Goal: Navigation & Orientation: Find specific page/section

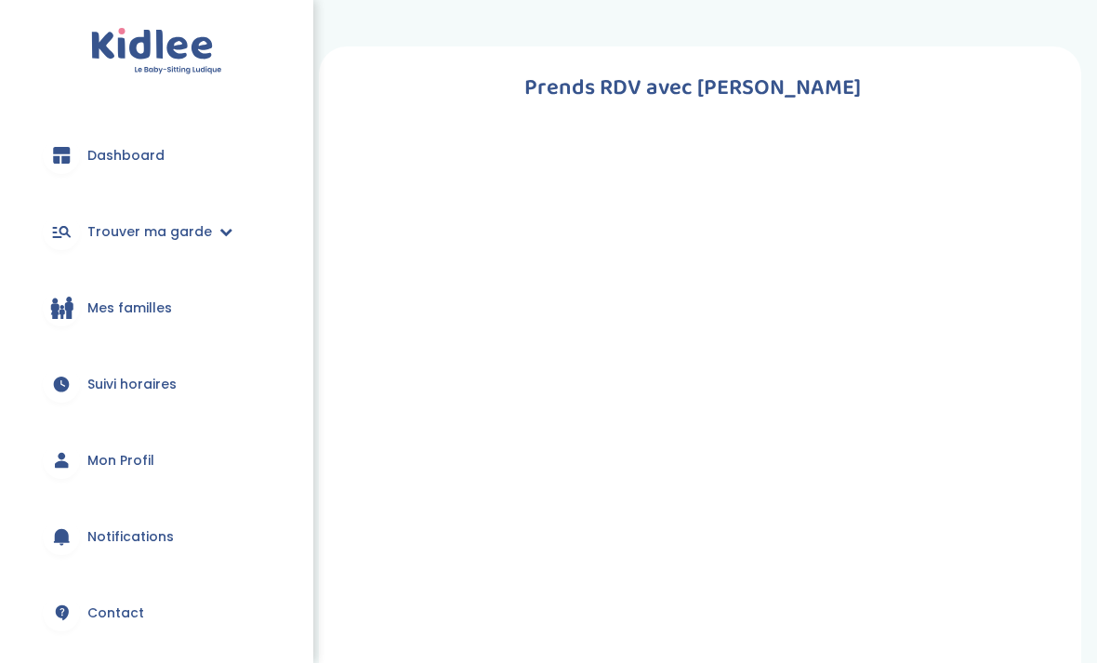
click at [88, 151] on span "Dashboard" at bounding box center [125, 156] width 77 height 20
click at [138, 166] on link "Dashboard" at bounding box center [157, 155] width 258 height 67
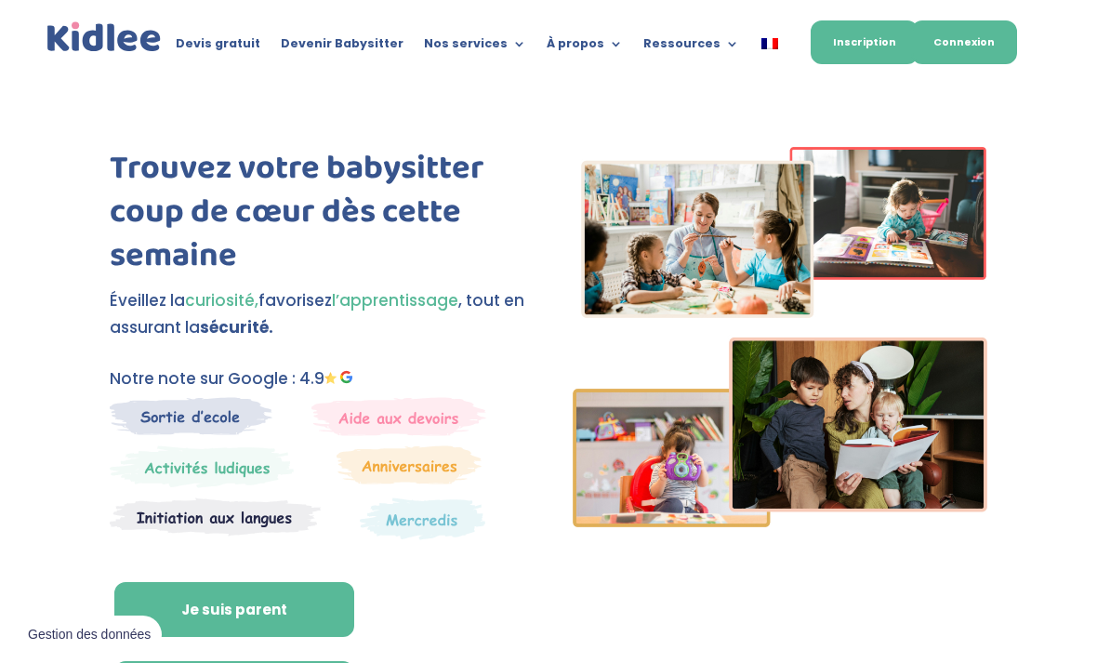
click at [970, 47] on link "Connexion" at bounding box center [964, 42] width 106 height 44
